Goal: Check status

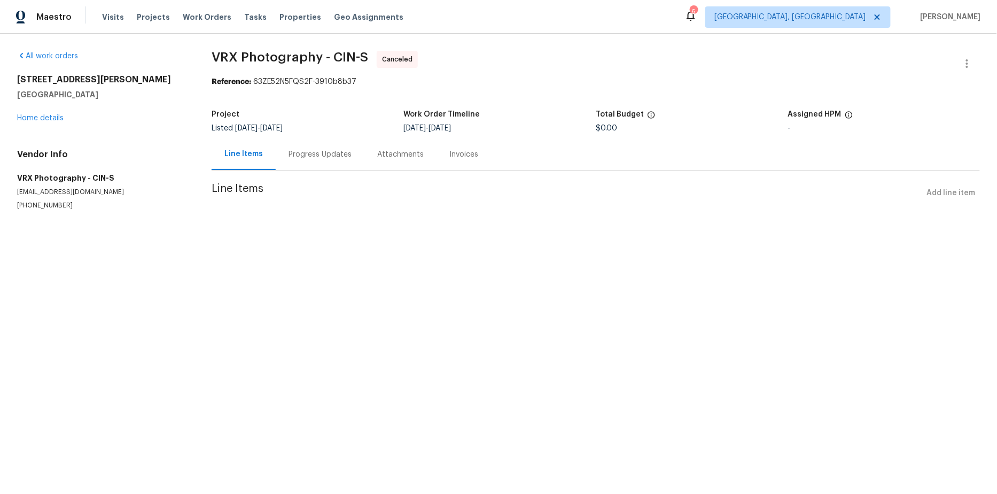
click at [322, 160] on div "Progress Updates" at bounding box center [320, 154] width 89 height 32
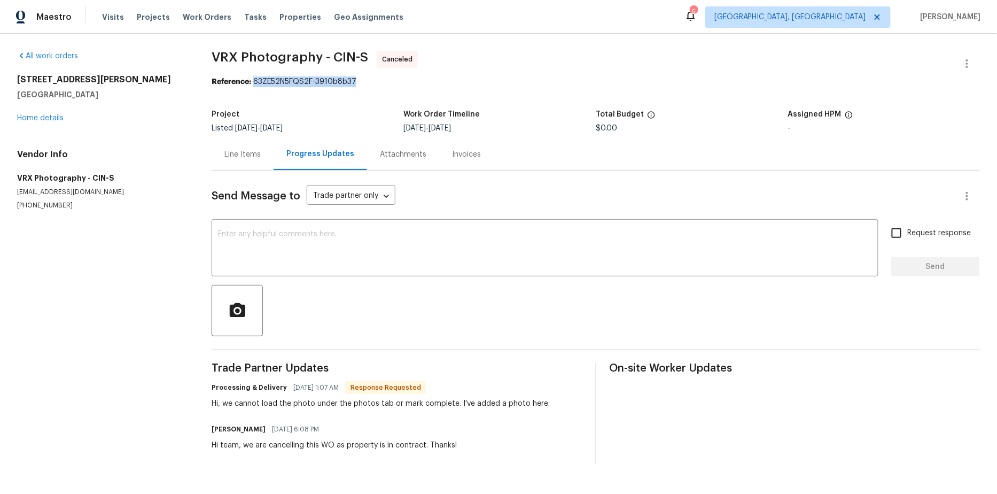
drag, startPoint x: 253, startPoint y: 81, endPoint x: 356, endPoint y: 81, distance: 103.1
click at [356, 81] on div "Reference: 63ZE52N5FQS2F-3910b8b37" at bounding box center [596, 81] width 768 height 11
copy div "63ZE52N5FQS2F-3910b8b37"
click at [394, 89] on section "VRX Photography - CIN-S Canceled Reference: 63ZE52N5FQS2F-3910b8b37 Project Lis…" at bounding box center [596, 257] width 768 height 412
drag, startPoint x: 14, startPoint y: 81, endPoint x: 103, endPoint y: 79, distance: 88.2
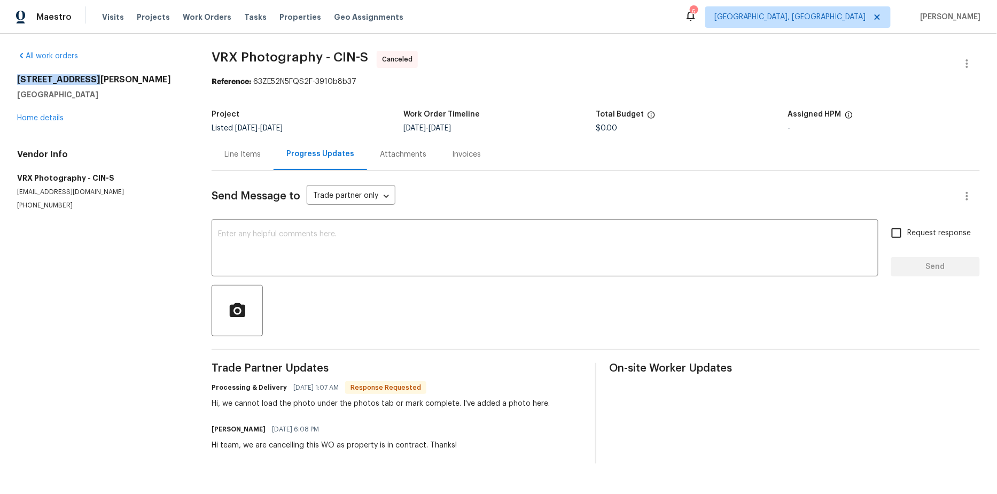
click at [103, 79] on div "All work orders 5525 Chandler St Cincinnati, OH 45227 Home details Vendor Info …" at bounding box center [498, 257] width 997 height 447
copy h2 "5525 Chandler St"
click at [532, 163] on div "Line Items Progress Updates Attachments Invoices" at bounding box center [596, 154] width 768 height 32
click at [322, 241] on textarea at bounding box center [545, 248] width 654 height 37
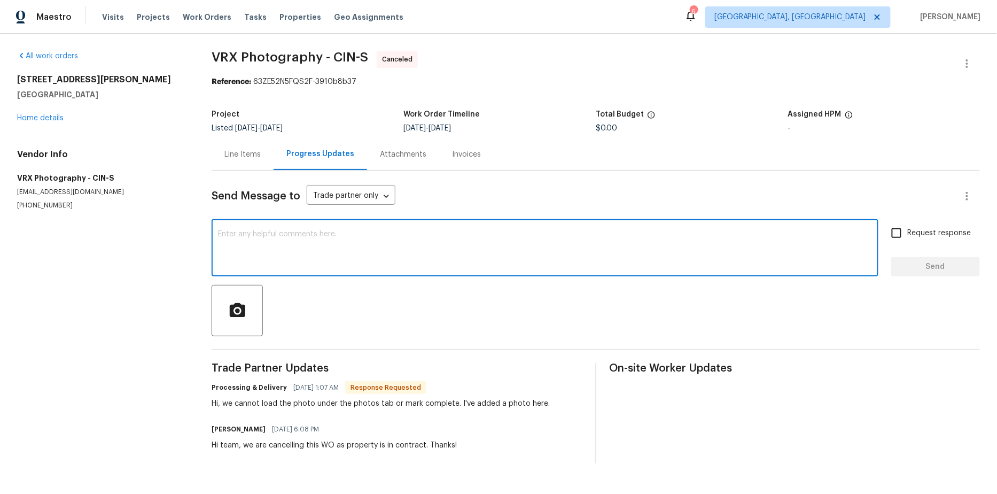
click at [563, 131] on div "5/28/2025 - 5/29/2025" at bounding box center [500, 127] width 192 height 7
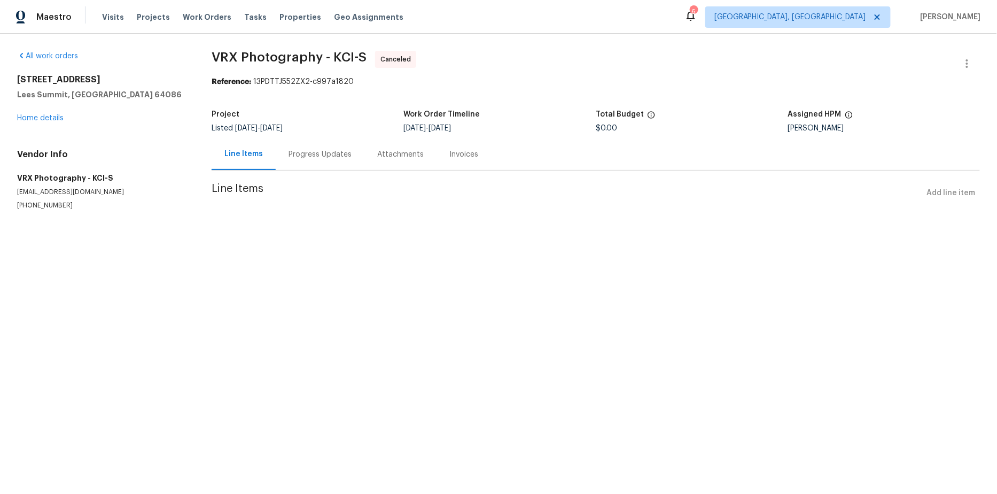
click at [315, 159] on div "Progress Updates" at bounding box center [319, 154] width 63 height 11
click at [302, 154] on div "Progress Updates" at bounding box center [319, 154] width 63 height 11
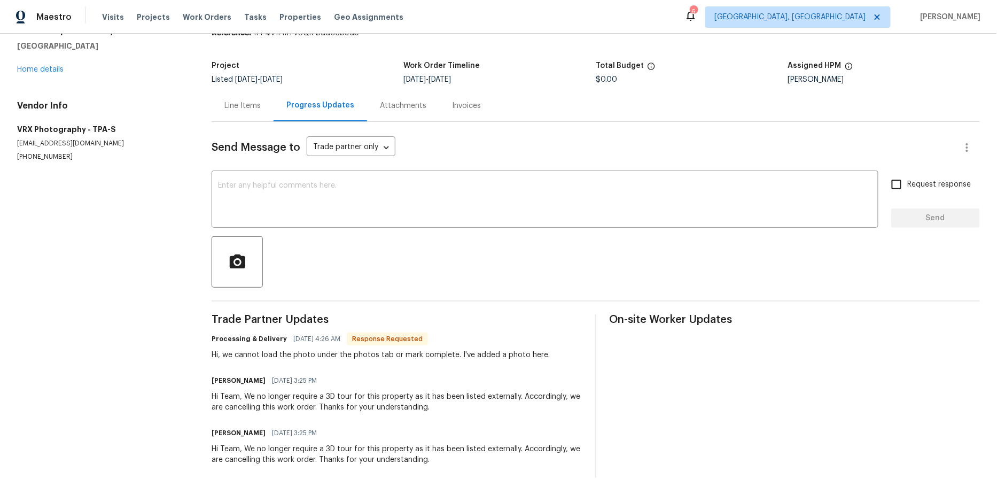
scroll to position [49, 0]
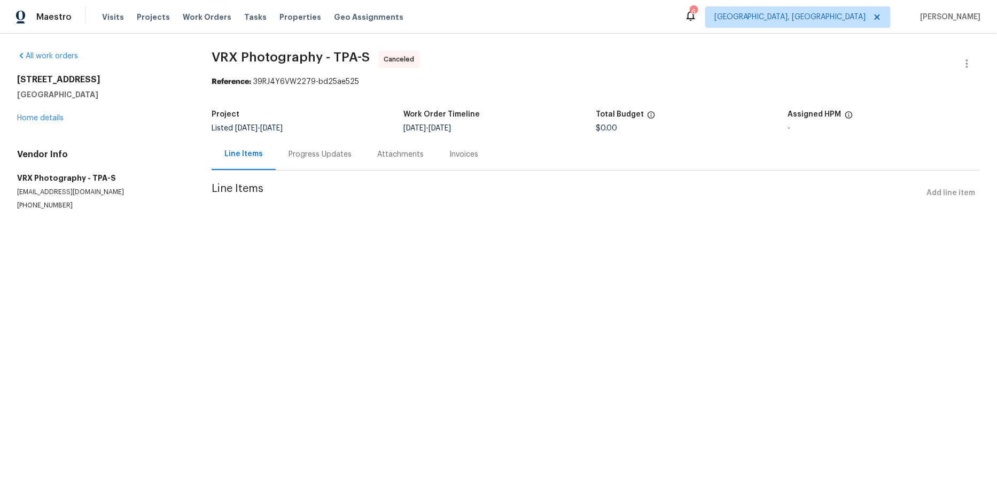
click at [299, 155] on div "Progress Updates" at bounding box center [319, 154] width 63 height 11
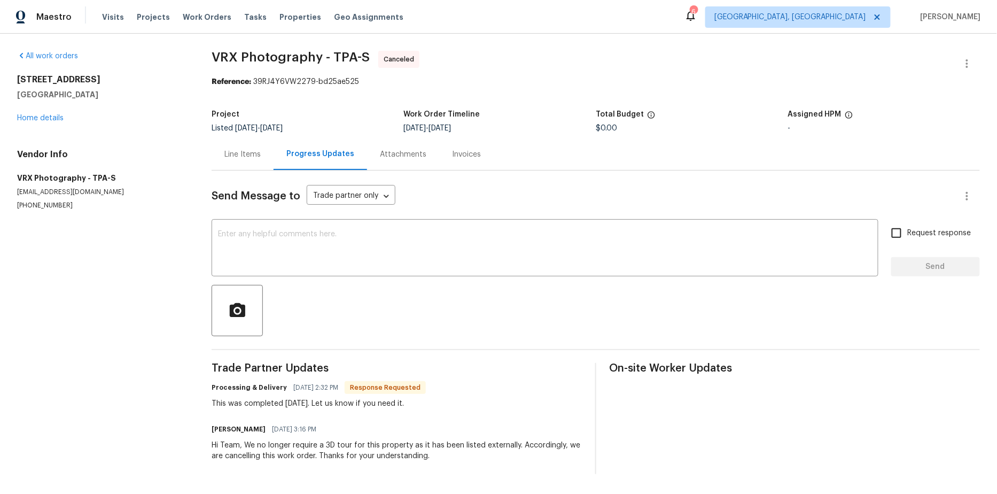
click at [407, 399] on div "This was completed today. Let us know if you need it." at bounding box center [319, 403] width 214 height 11
click at [552, 420] on div "Trade Partner Updates Processing & Delivery 05/13/2025 2:32 PM Response Request…" at bounding box center [397, 418] width 371 height 111
